Goal: Contribute content: Add original content to the website for others to see

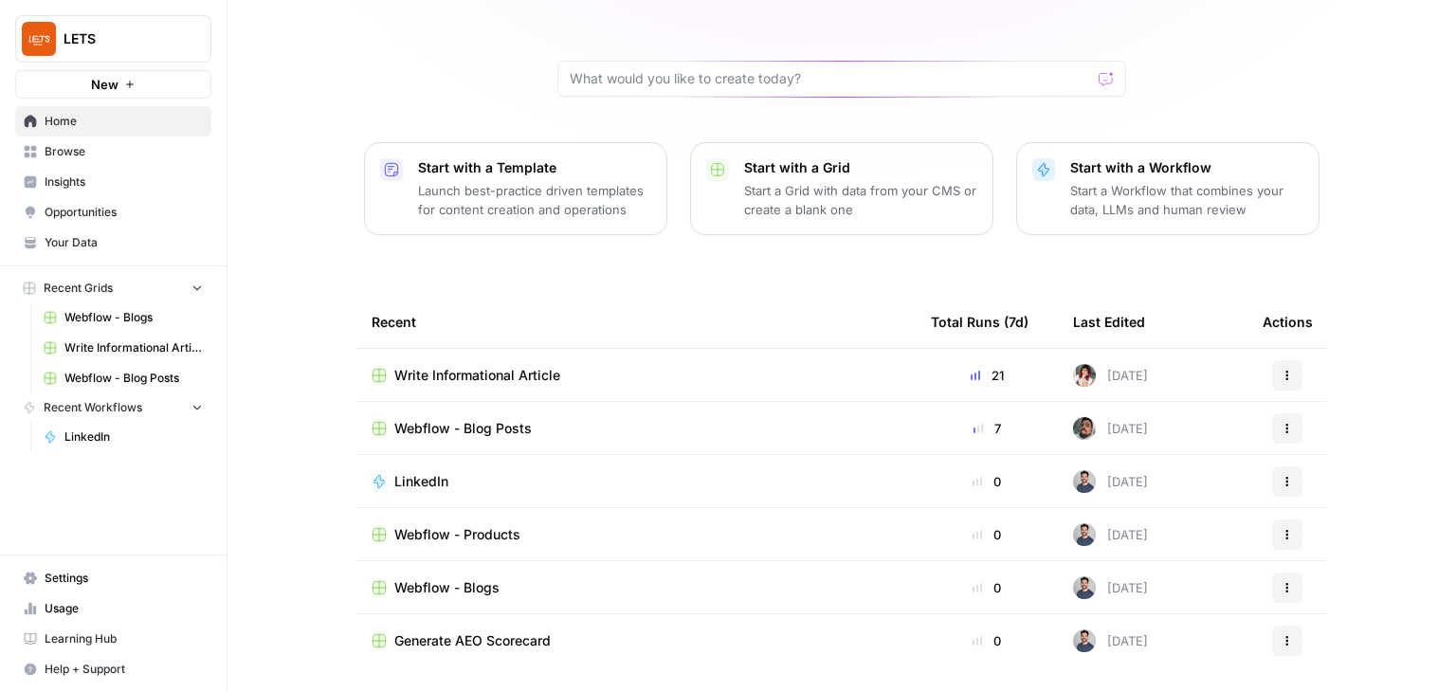
scroll to position [126, 0]
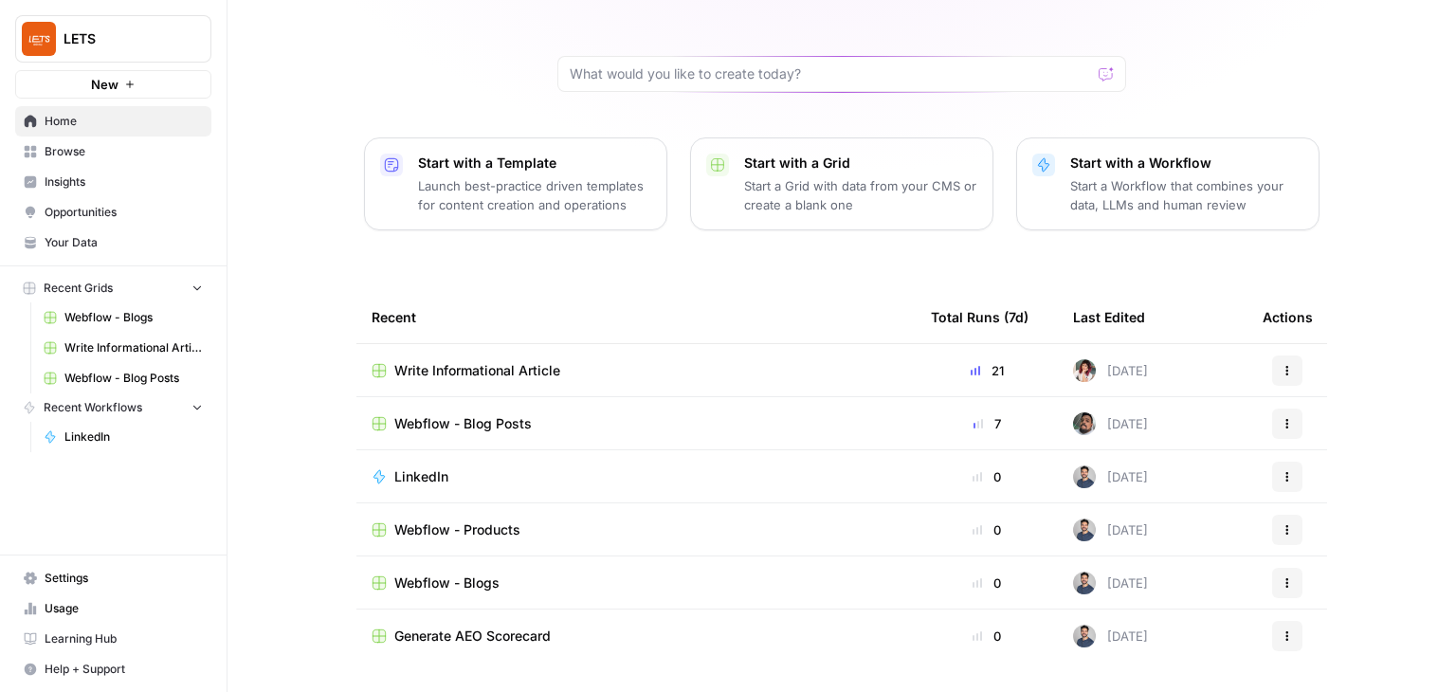
click at [482, 368] on span "Write Informational Article" at bounding box center [477, 370] width 166 height 19
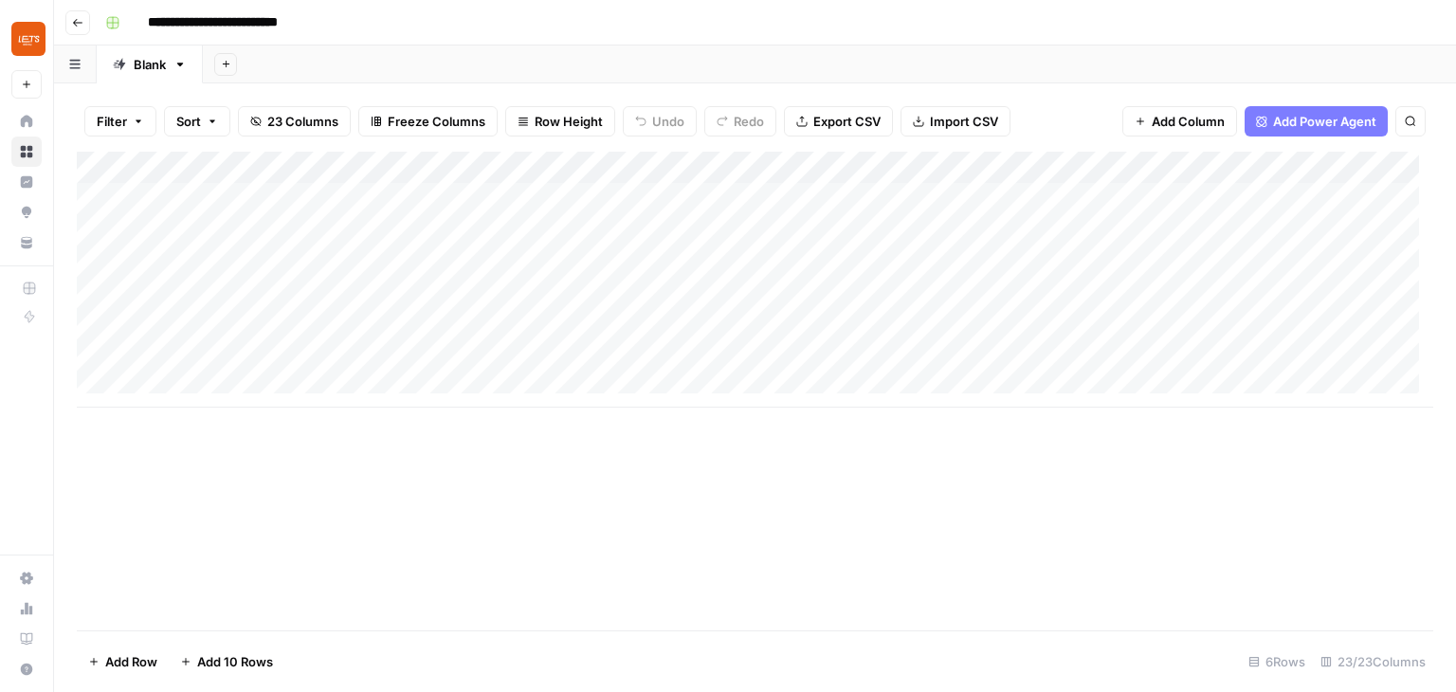
click at [327, 349] on div "Add Column" at bounding box center [755, 280] width 1356 height 256
type textarea "**********"
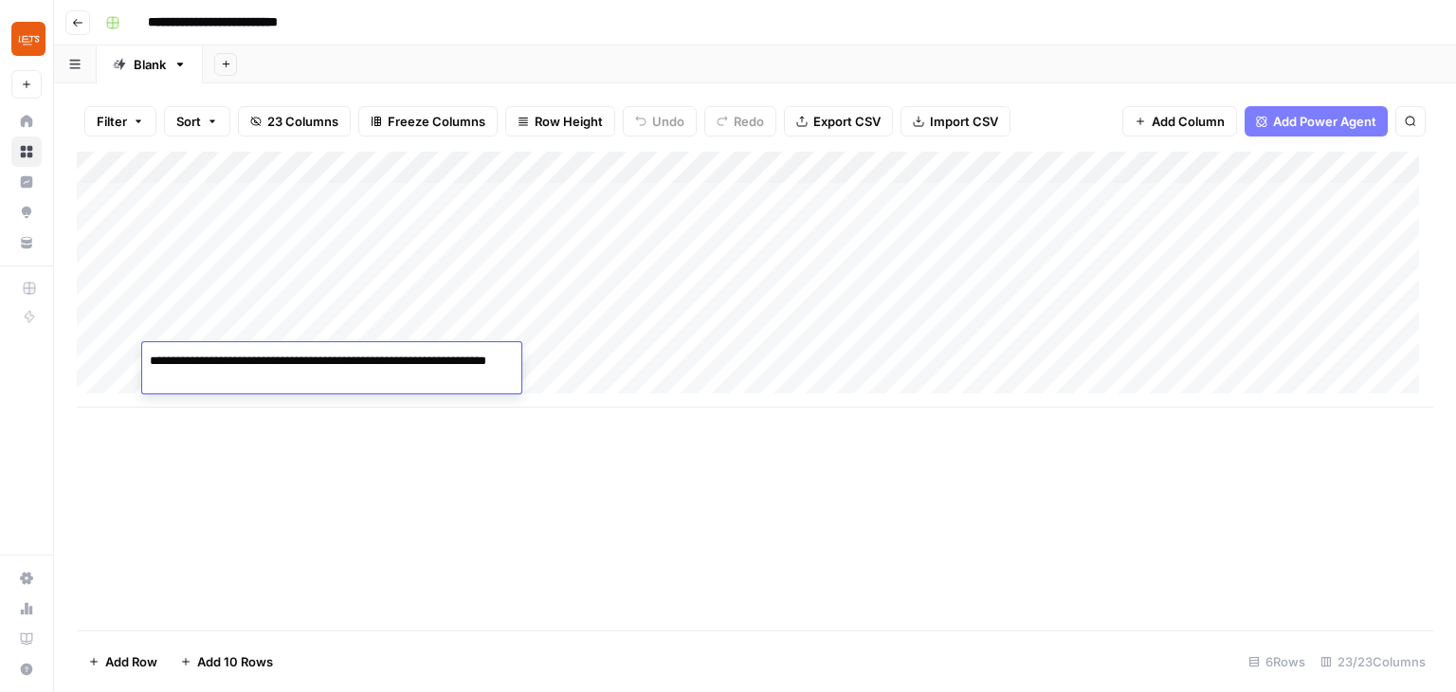
click at [508, 449] on div "Add Column" at bounding box center [755, 391] width 1356 height 479
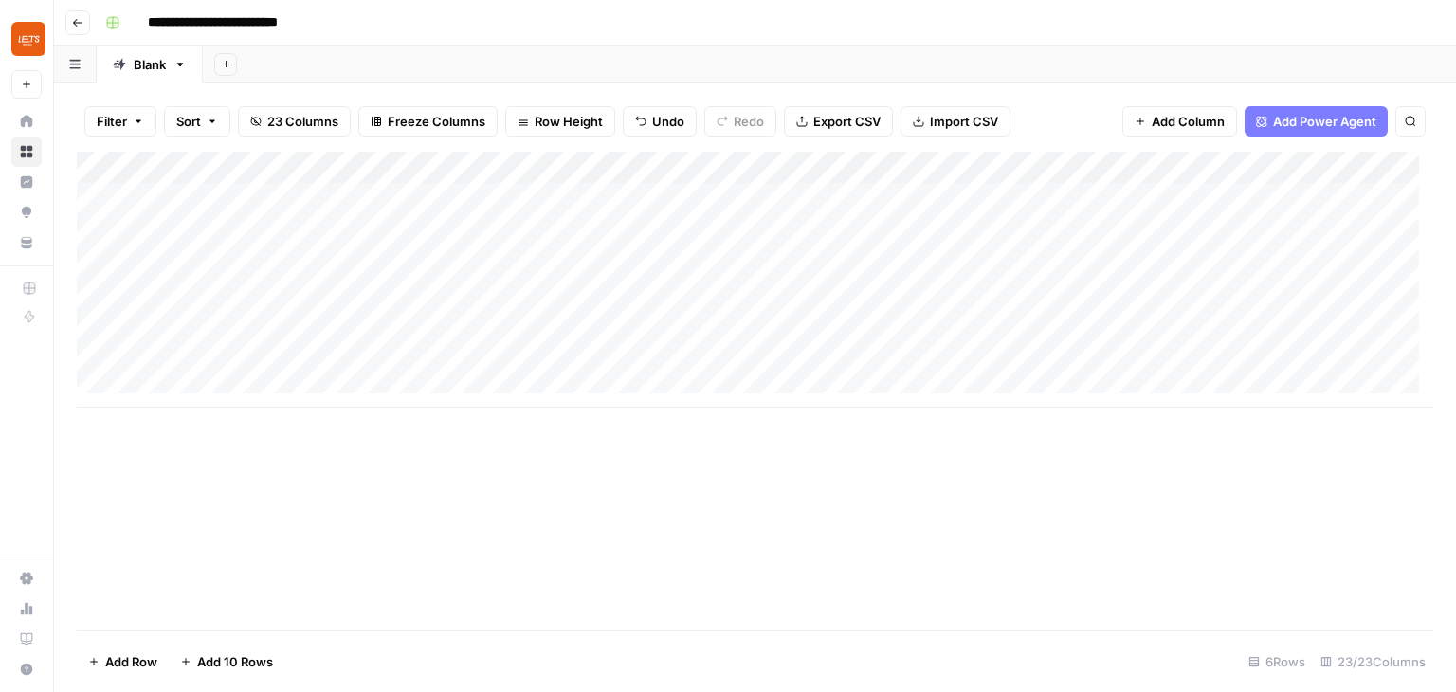
click at [407, 355] on div "Add Column" at bounding box center [755, 280] width 1356 height 256
click at [527, 360] on div "Add Column" at bounding box center [755, 280] width 1356 height 256
click at [528, 359] on div "Add Column" at bounding box center [755, 280] width 1356 height 256
click at [75, 21] on icon "button" at bounding box center [77, 22] width 11 height 11
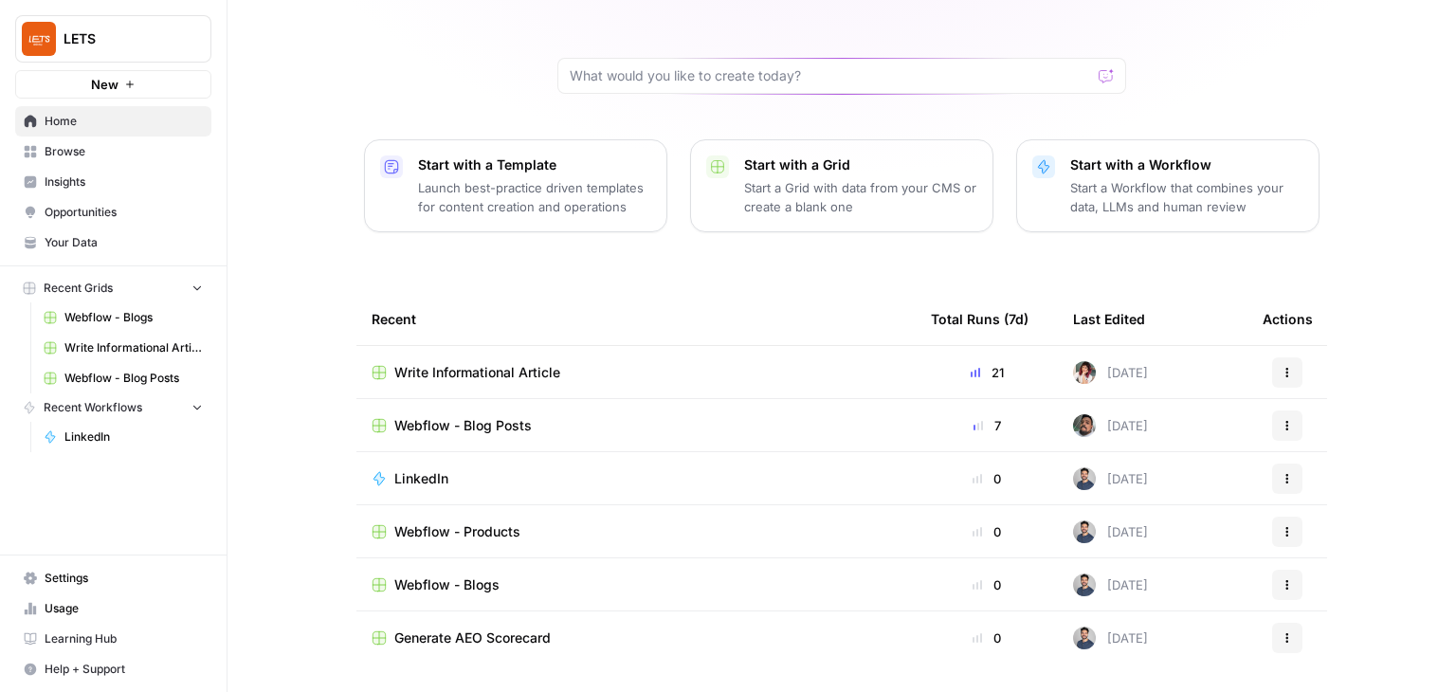
scroll to position [126, 0]
click at [480, 423] on span "Webflow - Blog Posts" at bounding box center [462, 423] width 137 height 19
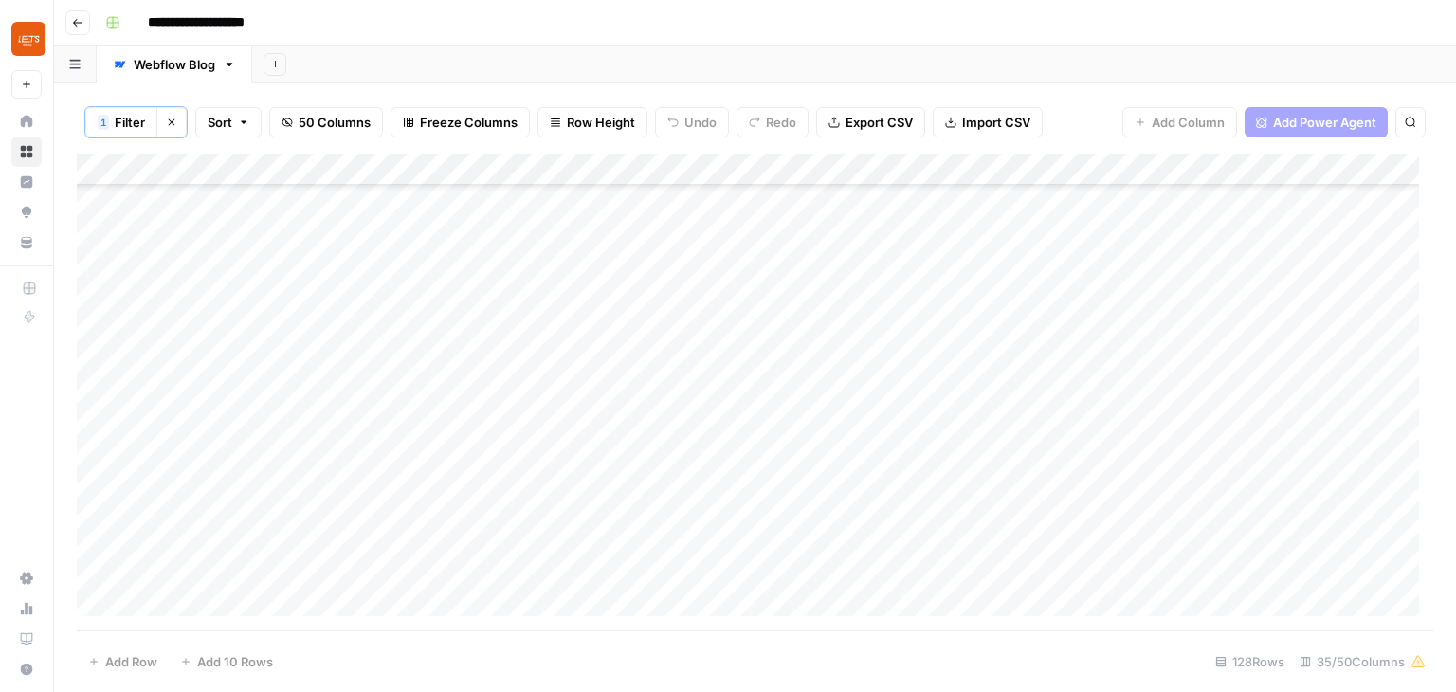
drag, startPoint x: 268, startPoint y: 629, endPoint x: 283, endPoint y: 622, distance: 17.0
click at [283, 622] on div "Add Column" at bounding box center [755, 393] width 1356 height 478
click at [1132, 496] on div "Add Column" at bounding box center [755, 393] width 1356 height 478
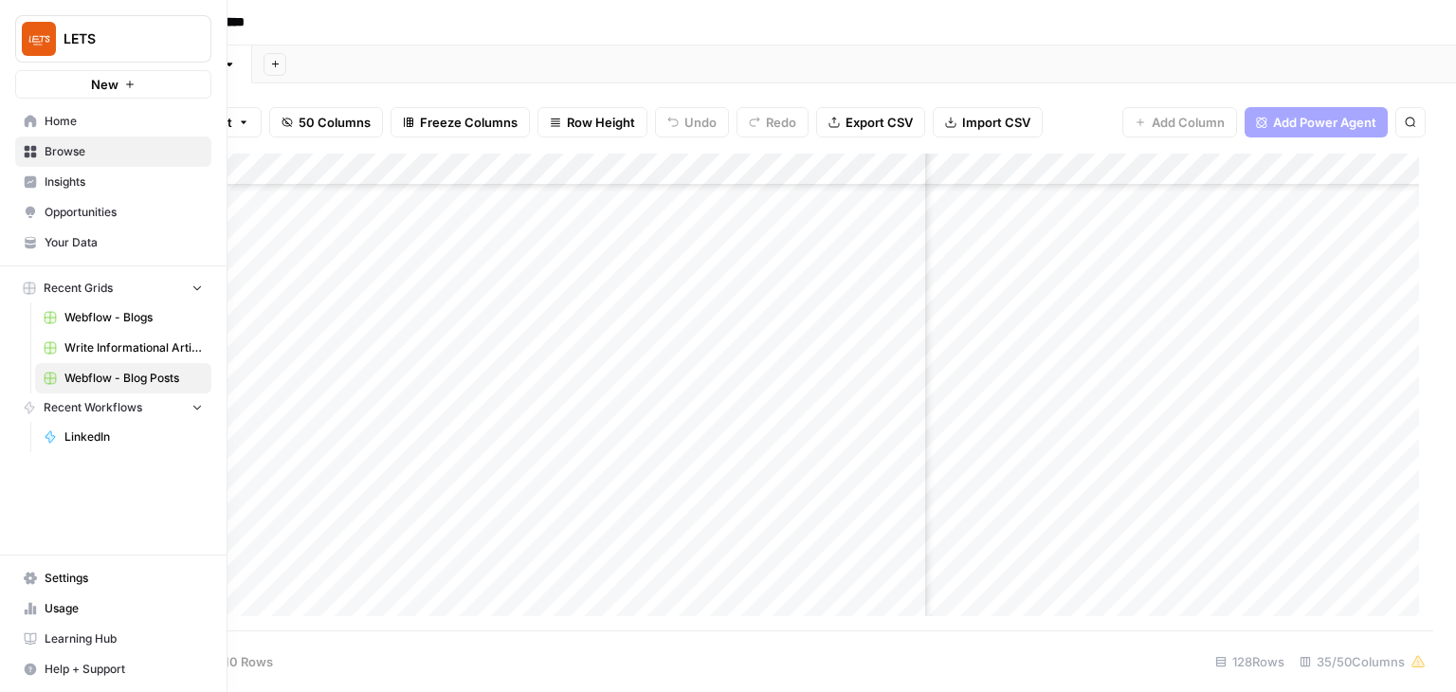
click at [91, 122] on span "Home" at bounding box center [124, 121] width 158 height 17
